Goal: Ask a question

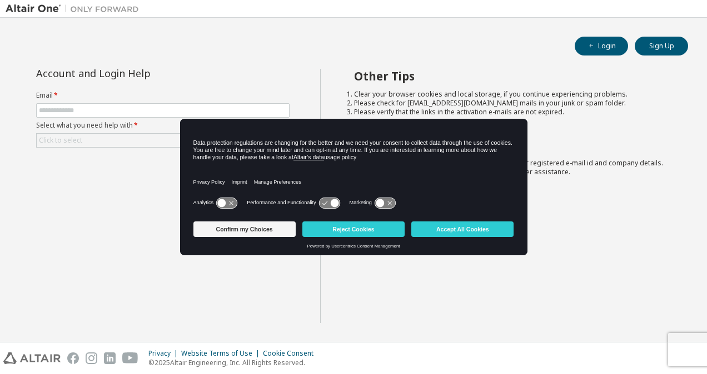
click at [192, 114] on span at bounding box center [162, 110] width 253 height 14
click at [444, 230] on button "Accept All Cookies" at bounding box center [462, 230] width 102 height 16
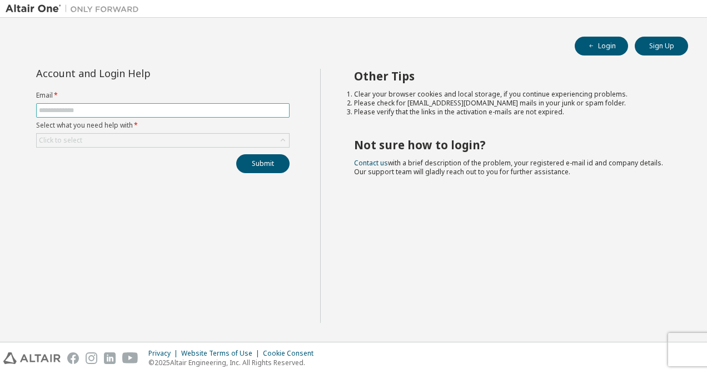
click at [89, 106] on input "text" at bounding box center [163, 110] width 248 height 9
type input "**********"
click at [131, 144] on div "Click to select" at bounding box center [163, 140] width 252 height 13
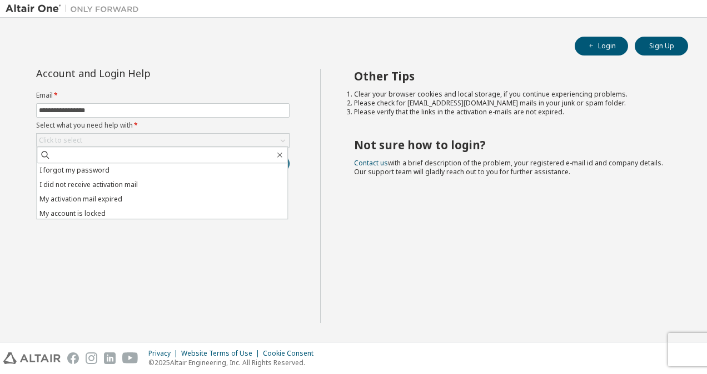
click at [111, 174] on li "I forgot my password" at bounding box center [162, 170] width 251 height 14
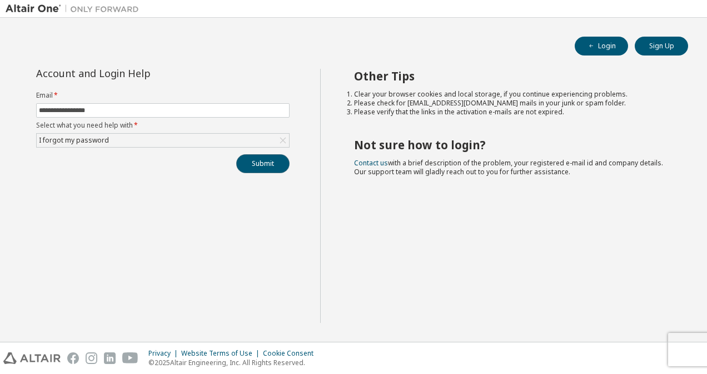
click at [260, 160] on button "Submit" at bounding box center [262, 163] width 53 height 19
click at [232, 141] on div "I forgot my password" at bounding box center [163, 140] width 252 height 13
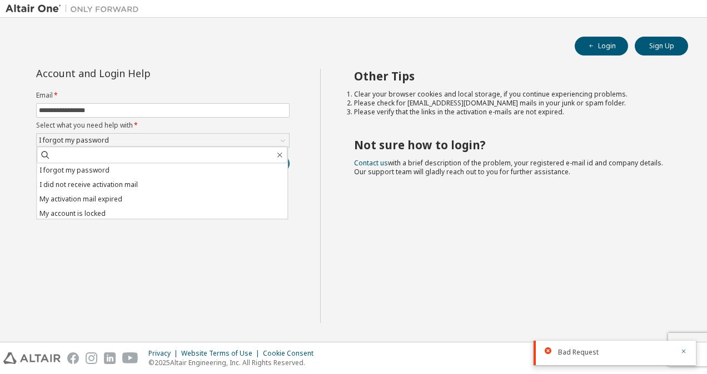
click at [176, 137] on div "I forgot my password" at bounding box center [163, 140] width 252 height 13
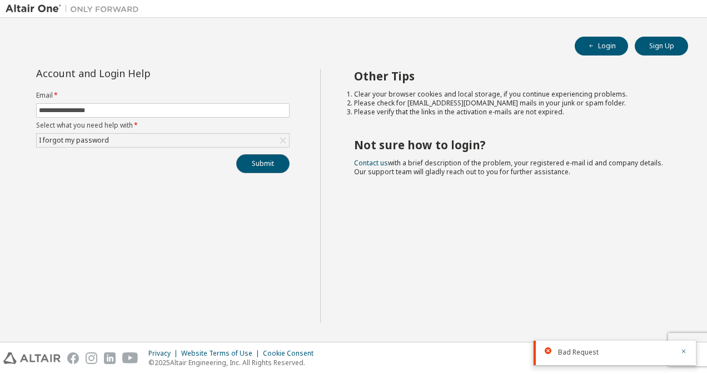
click at [257, 165] on button "Submit" at bounding box center [262, 163] width 53 height 19
click at [682, 318] on icon "button" at bounding box center [683, 318] width 7 height 7
click at [684, 353] on icon "button" at bounding box center [683, 351] width 7 height 7
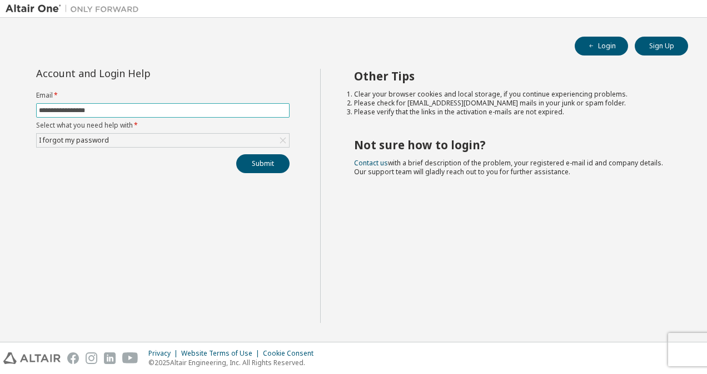
click at [117, 111] on input "**********" at bounding box center [163, 110] width 248 height 9
click at [270, 238] on div "**********" at bounding box center [163, 196] width 314 height 254
click at [174, 141] on div "I forgot my password" at bounding box center [163, 140] width 252 height 13
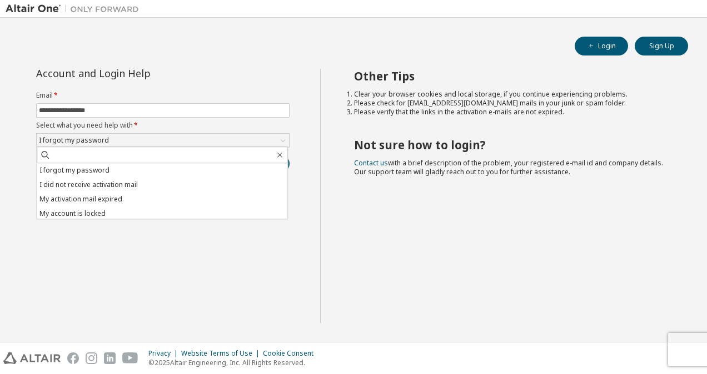
click at [129, 211] on li "My account is locked" at bounding box center [162, 214] width 251 height 14
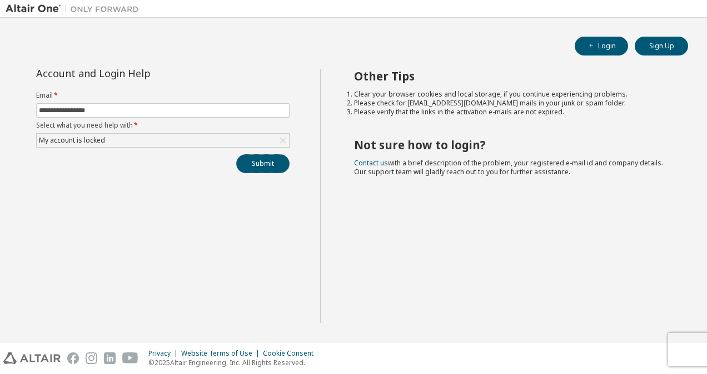
click at [264, 163] on button "Submit" at bounding box center [262, 163] width 53 height 19
